Goal: Information Seeking & Learning: Learn about a topic

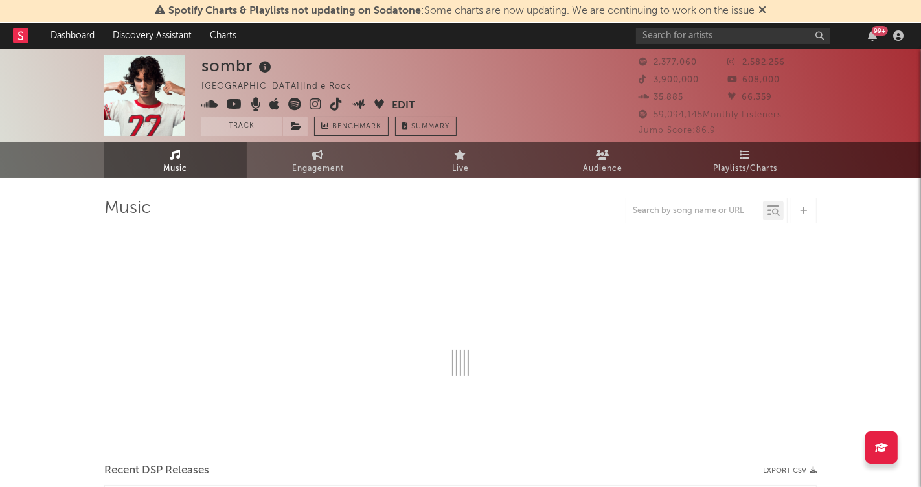
click at [762, 9] on icon at bounding box center [763, 10] width 8 height 10
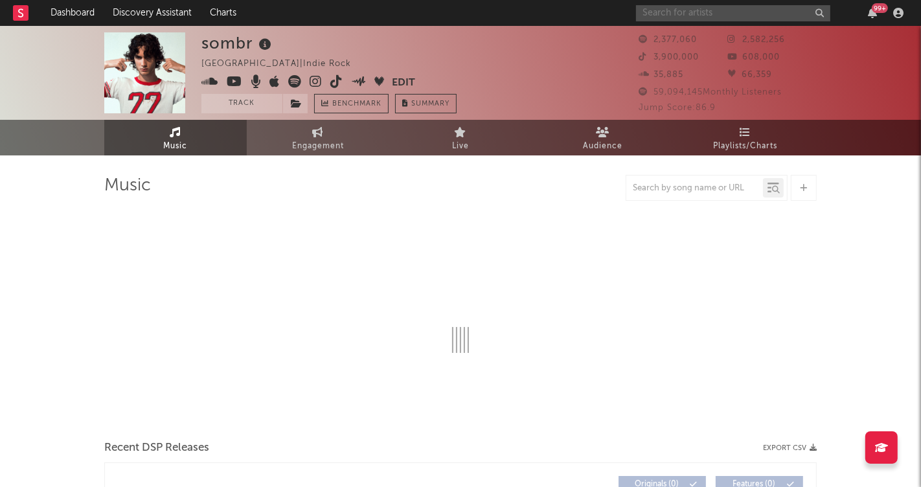
click at [696, 14] on input "text" at bounding box center [733, 13] width 194 height 16
type input "don o"
select select "6m"
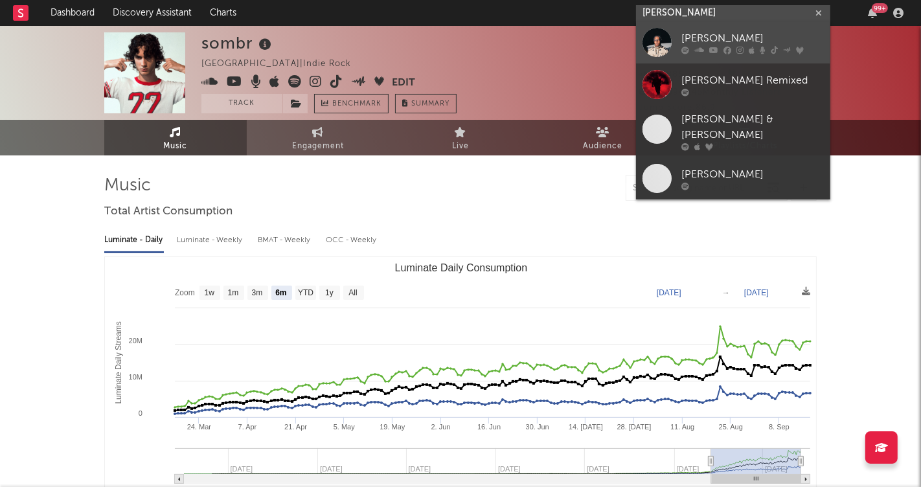
type input "[PERSON_NAME]"
click at [721, 47] on div at bounding box center [752, 51] width 143 height 8
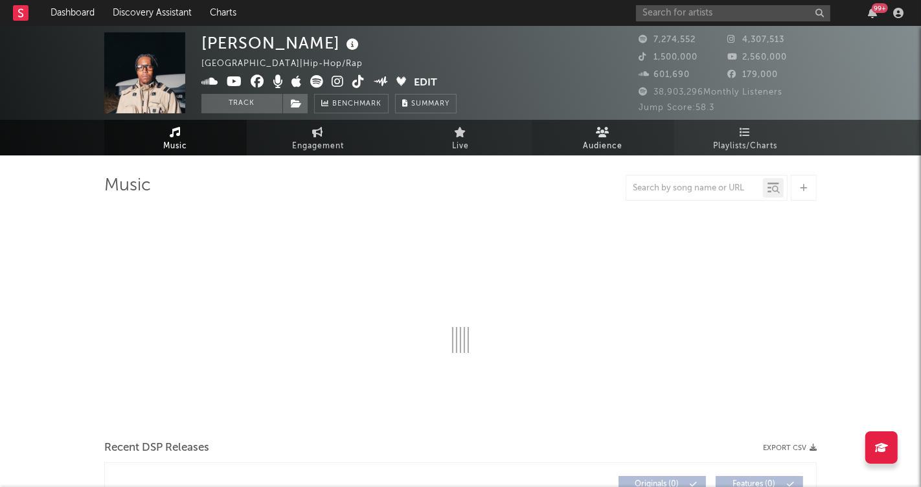
select select "6m"
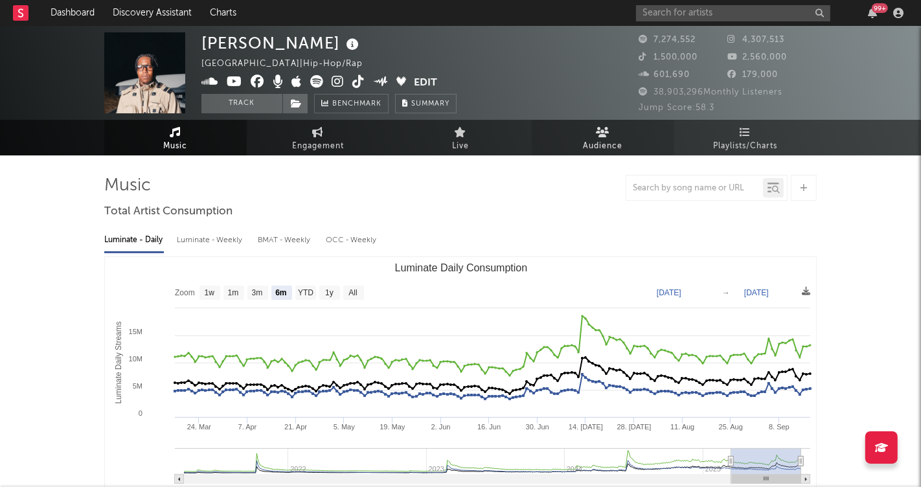
click at [609, 136] on icon at bounding box center [604, 132] width 14 height 10
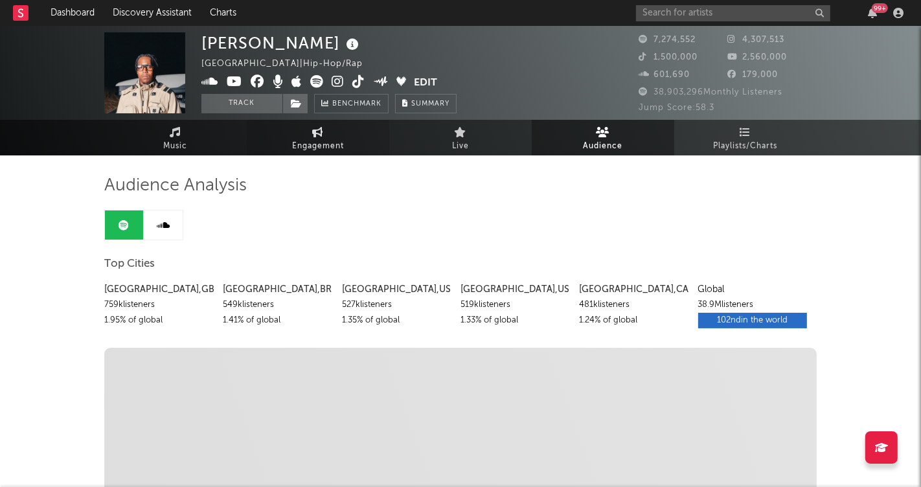
click at [293, 140] on span "Engagement" at bounding box center [318, 147] width 52 height 16
select select "1w"
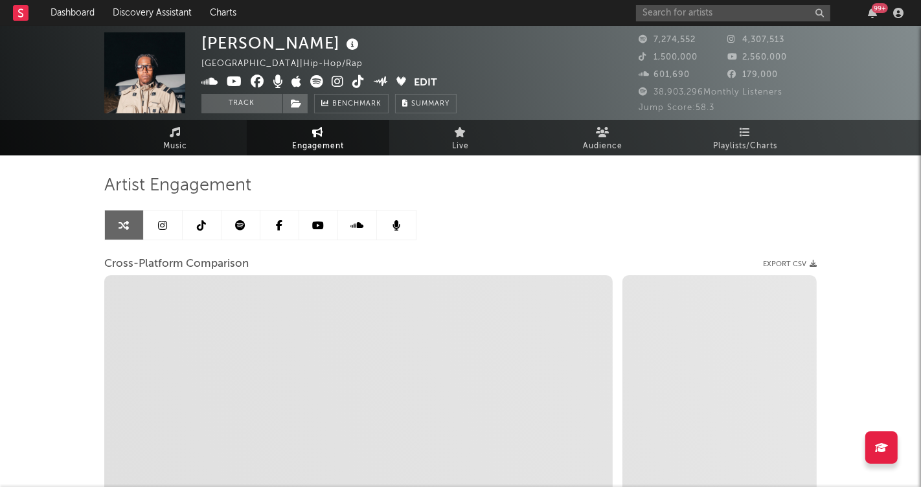
click at [308, 219] on link at bounding box center [318, 225] width 39 height 29
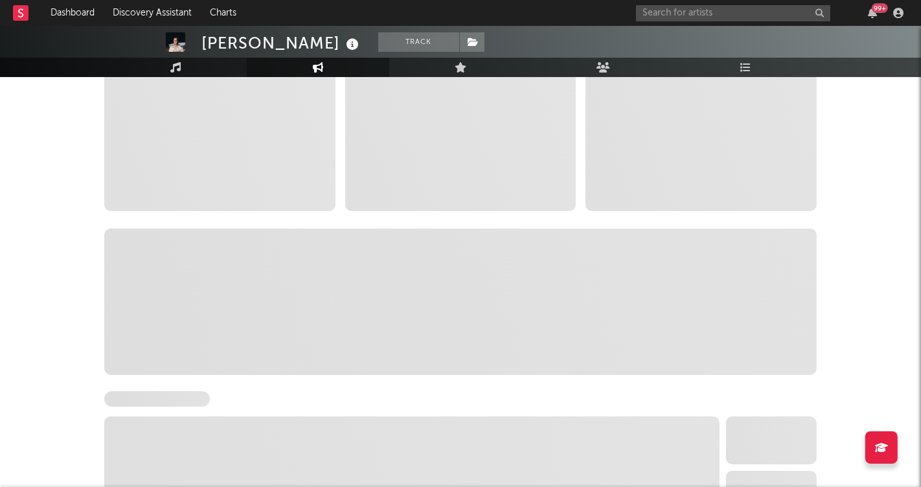
scroll to position [241, 0]
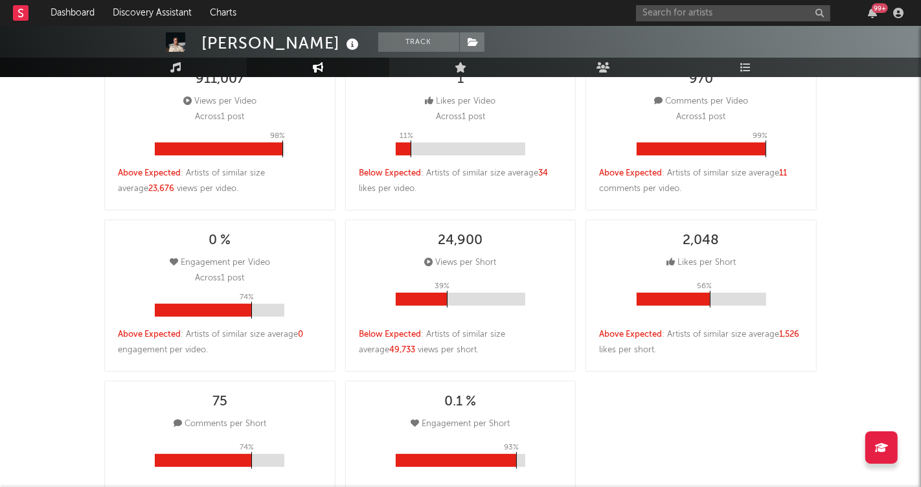
select select "6m"
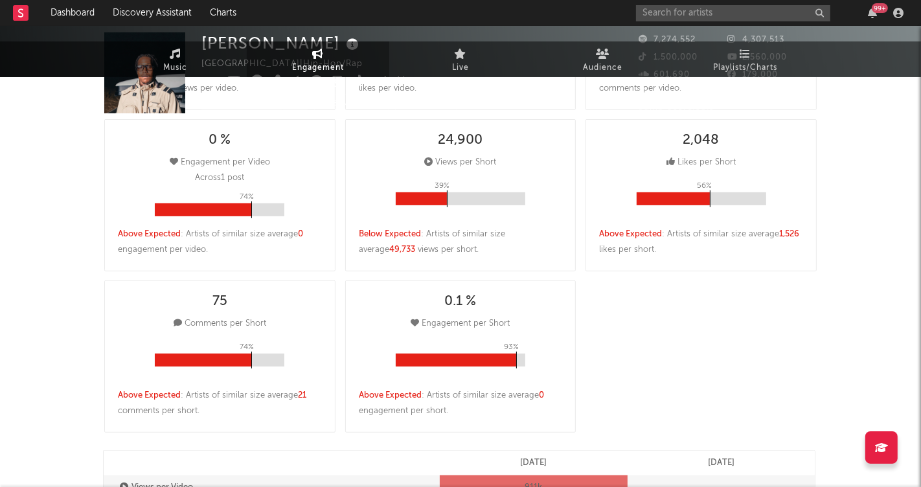
scroll to position [0, 0]
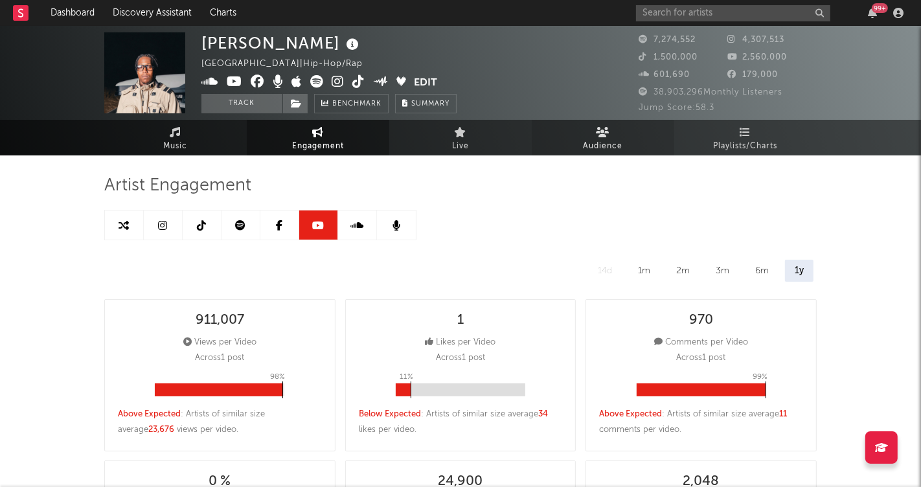
click at [598, 143] on span "Audience" at bounding box center [604, 147] width 40 height 16
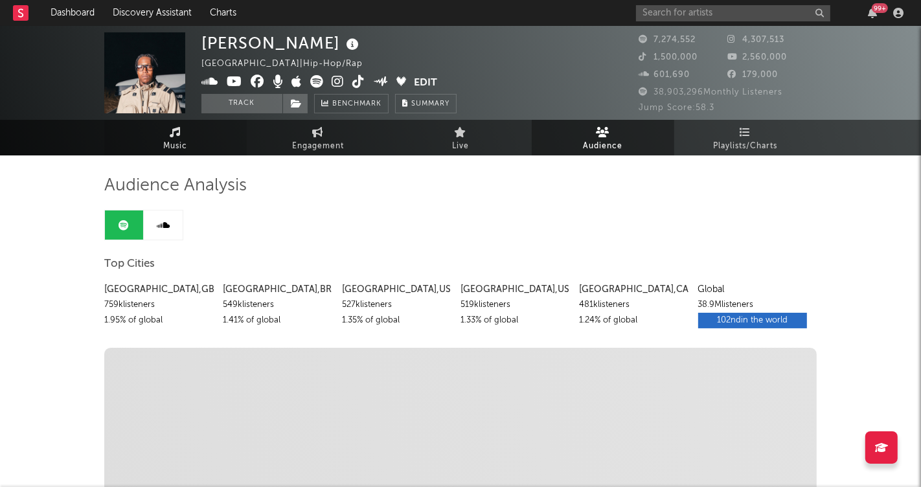
click at [192, 142] on link "Music" at bounding box center [175, 138] width 143 height 36
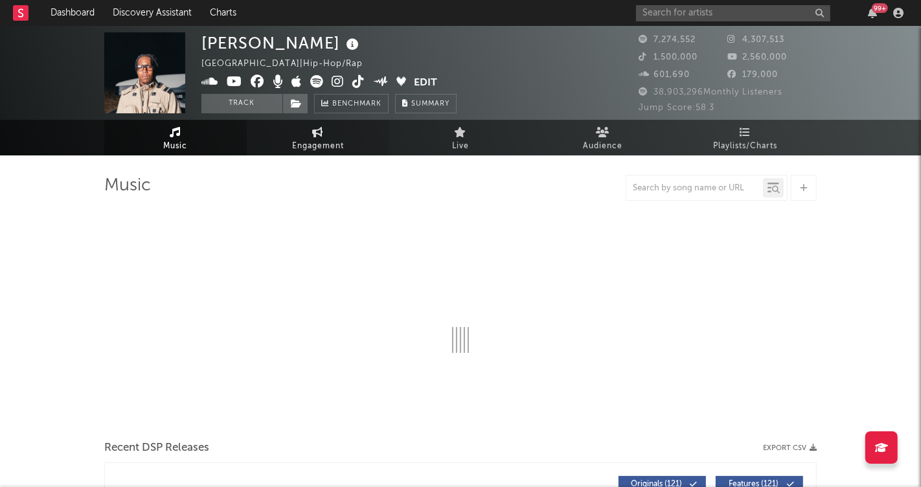
select select "6m"
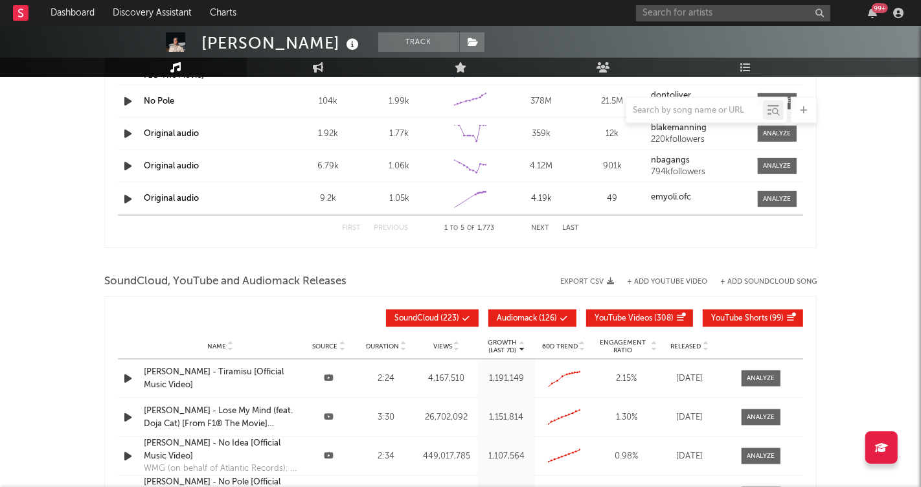
scroll to position [1273, 0]
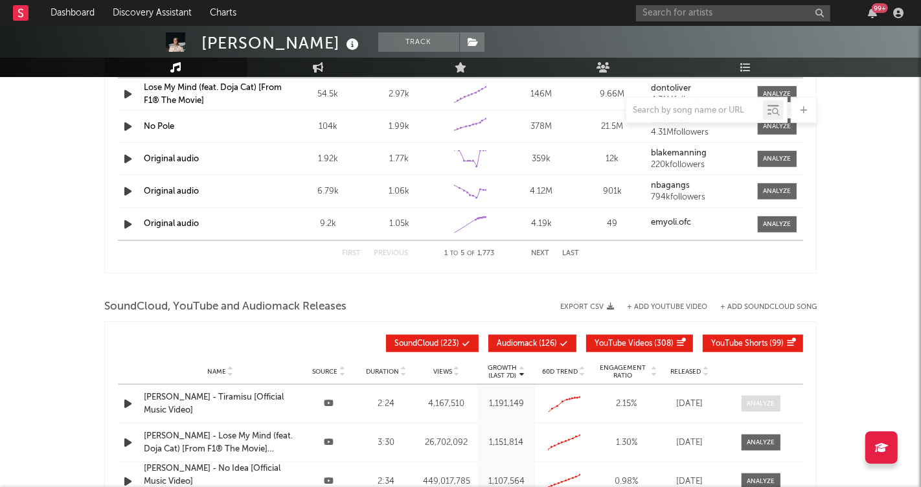
click at [770, 396] on span at bounding box center [761, 404] width 39 height 16
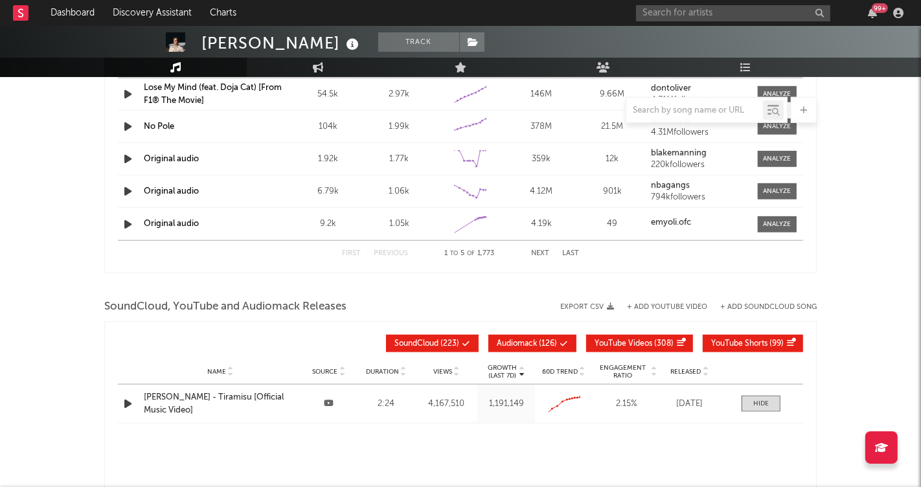
select select "All"
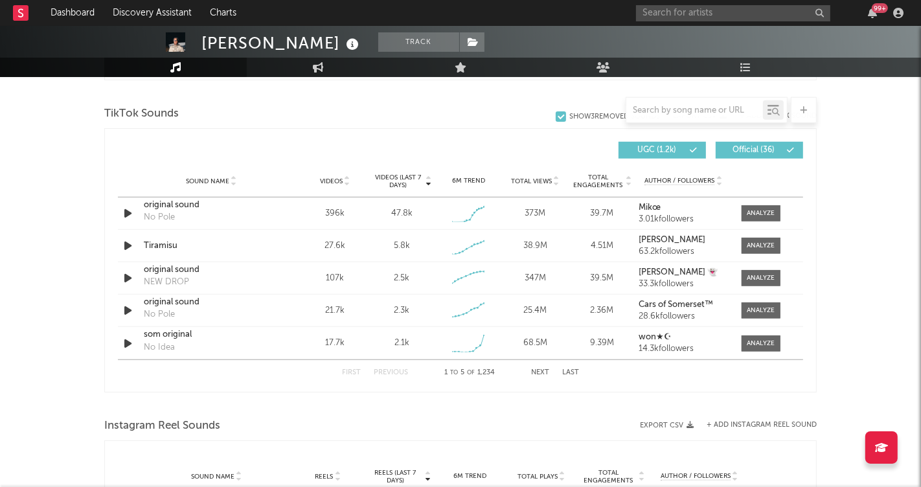
scroll to position [0, 0]
